Goal: Information Seeking & Learning: Learn about a topic

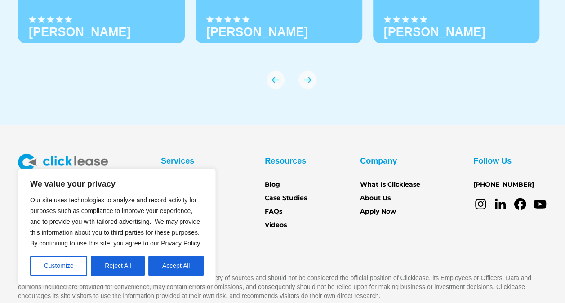
scroll to position [3169, 0]
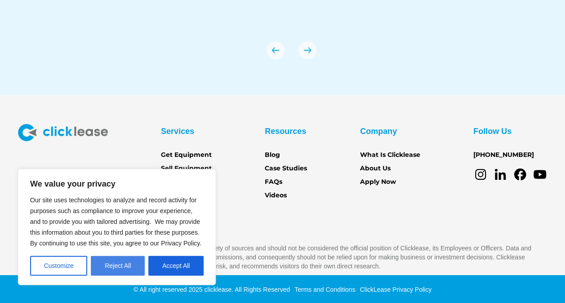
click at [113, 258] on button "Reject All" at bounding box center [118, 266] width 54 height 20
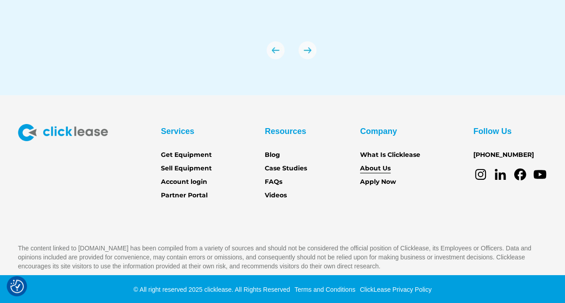
click at [367, 169] on link "About Us" at bounding box center [375, 169] width 31 height 10
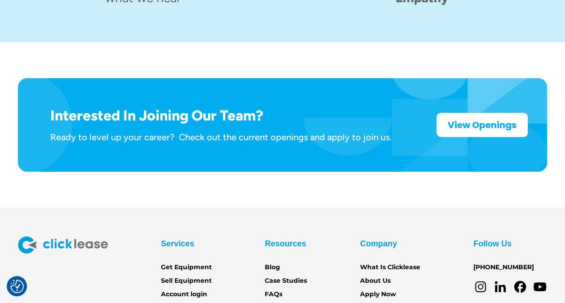
scroll to position [1445, 0]
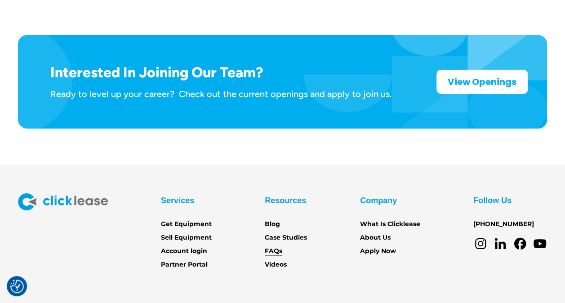
click at [278, 246] on link "FAQs" at bounding box center [274, 251] width 18 height 10
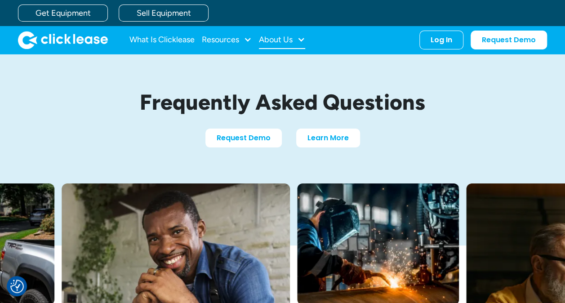
drag, startPoint x: 294, startPoint y: 34, endPoint x: 293, endPoint y: 38, distance: 4.6
click at [293, 36] on div "About Us" at bounding box center [282, 40] width 46 height 18
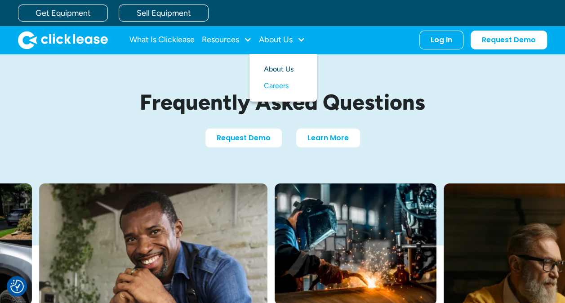
click at [290, 68] on link "About Us" at bounding box center [283, 69] width 39 height 17
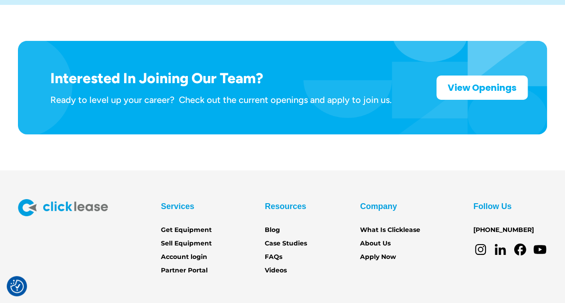
scroll to position [1445, 0]
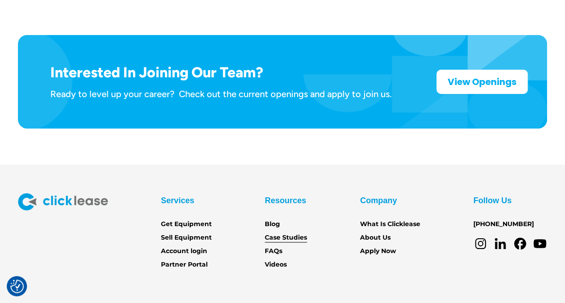
click at [281, 233] on link "Case Studies" at bounding box center [286, 238] width 42 height 10
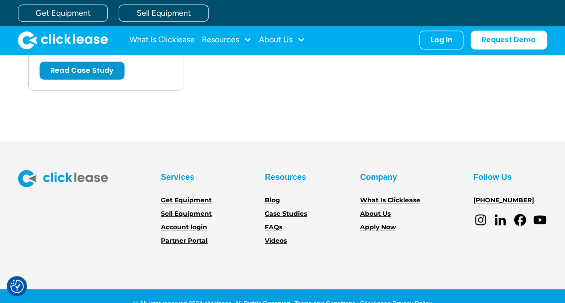
scroll to position [1922, 0]
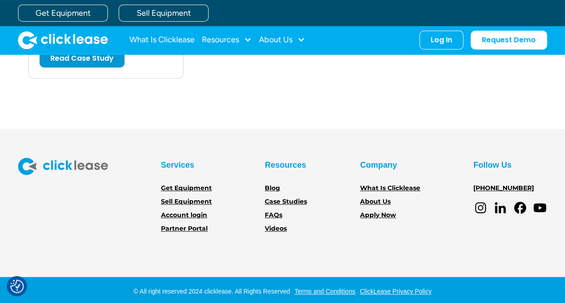
click at [500, 206] on icon at bounding box center [500, 210] width 11 height 8
